Goal: Book appointment/travel/reservation

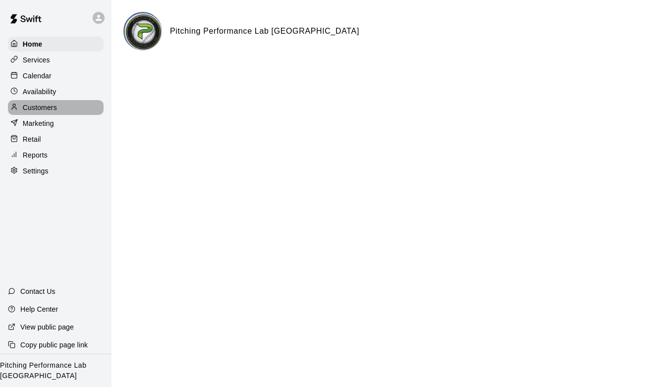
click at [59, 105] on div "Customers" at bounding box center [56, 107] width 96 height 15
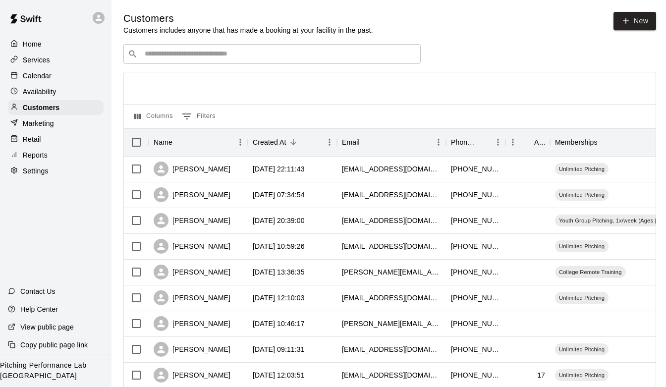
click at [62, 89] on div "Availability" at bounding box center [56, 91] width 96 height 15
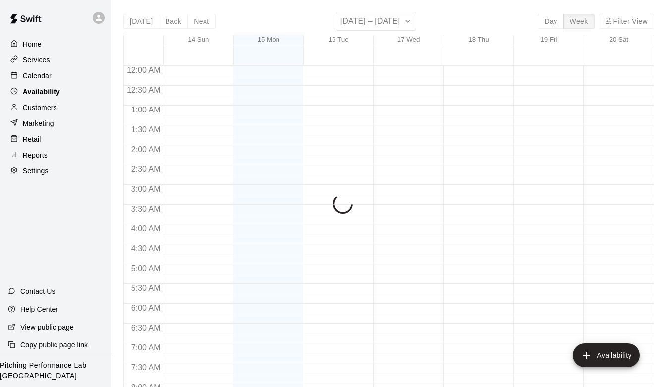
scroll to position [619, 0]
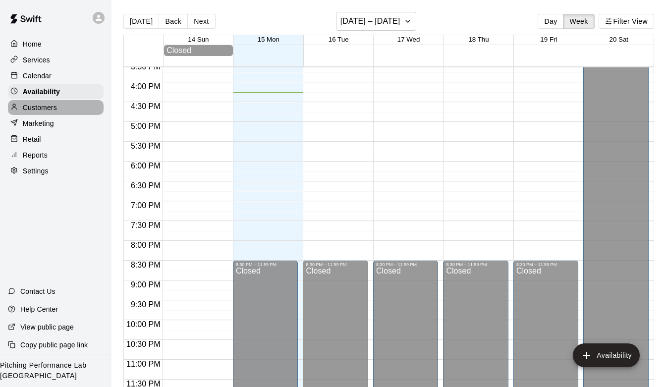
click at [63, 109] on div "Customers" at bounding box center [56, 107] width 96 height 15
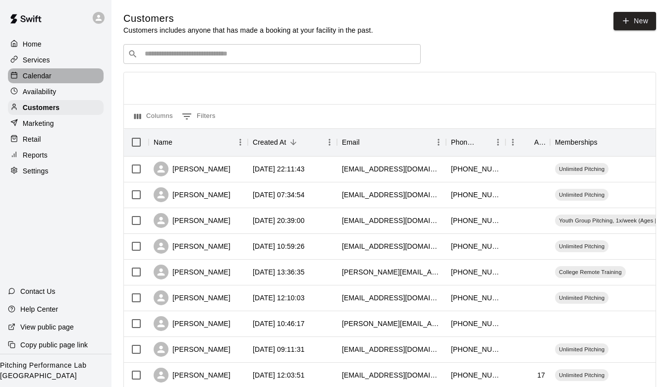
click at [52, 79] on div "Calendar" at bounding box center [56, 75] width 96 height 15
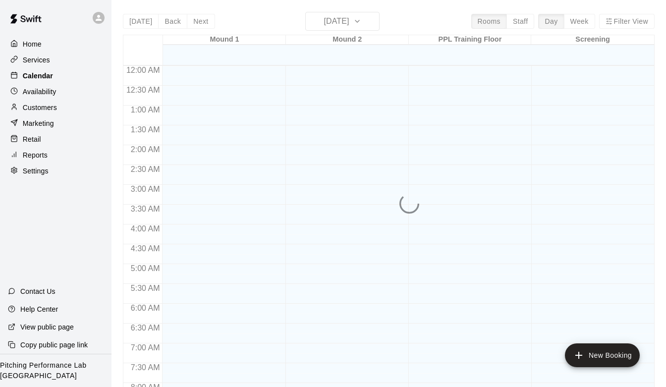
scroll to position [589, 0]
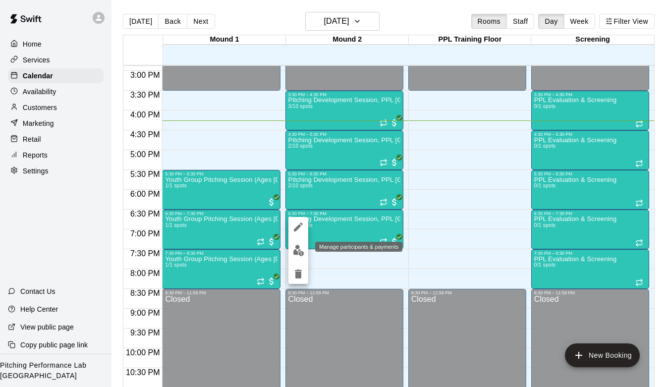
click at [293, 249] on img "edit" at bounding box center [298, 250] width 11 height 11
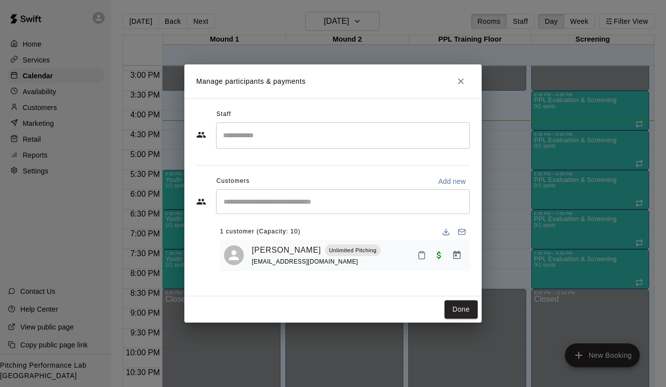
click at [268, 197] on input "Start typing to search customers..." at bounding box center [342, 202] width 245 height 10
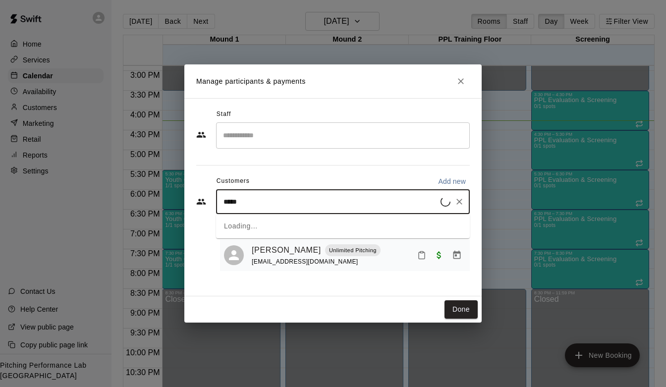
type input "******"
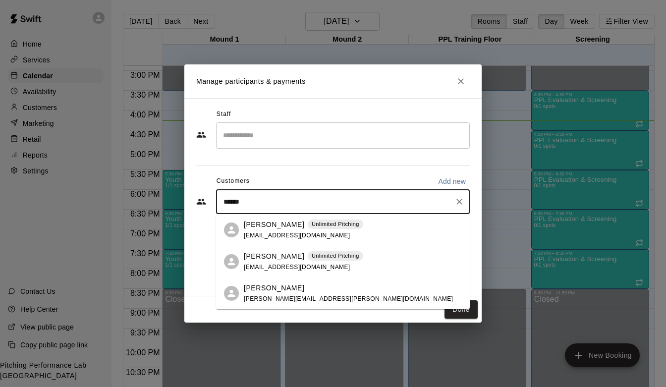
click at [456, 204] on icon "Clear" at bounding box center [459, 202] width 10 height 10
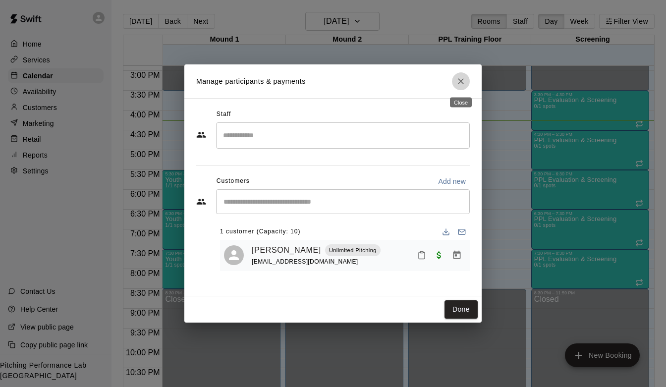
click at [463, 80] on icon "Close" at bounding box center [461, 81] width 10 height 10
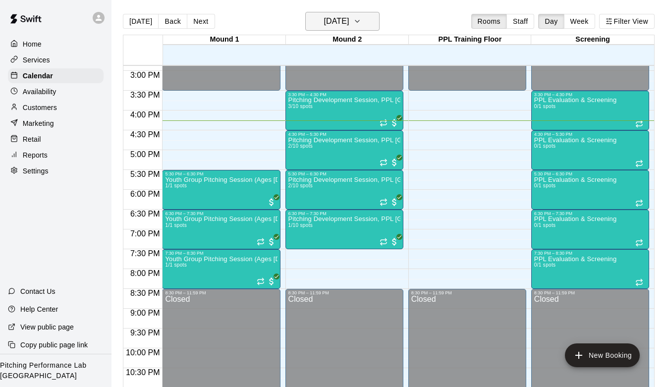
click at [364, 20] on button "[DATE]" at bounding box center [342, 21] width 74 height 19
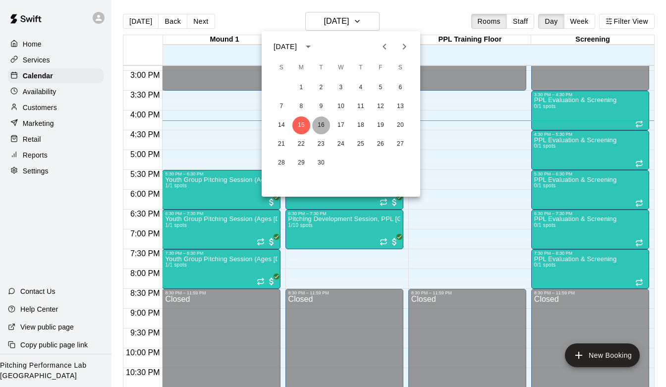
click at [315, 126] on button "16" at bounding box center [321, 125] width 18 height 18
